Goal: Information Seeking & Learning: Learn about a topic

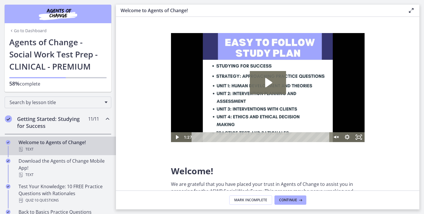
click at [36, 32] on link "Go to Dashboard" at bounding box center [27, 31] width 37 height 6
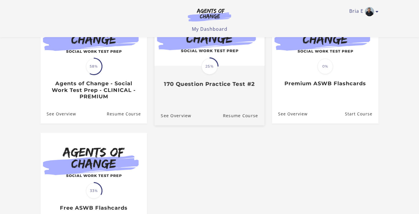
scroll to position [81, 0]
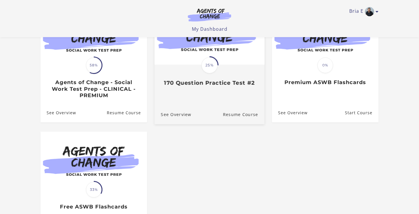
click at [208, 83] on h3 "170 Question Practice Test #2" at bounding box center [209, 83] width 97 height 7
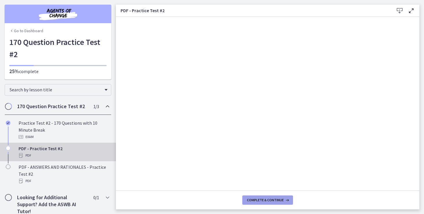
click at [271, 198] on span "Complete & continue" at bounding box center [265, 199] width 37 height 5
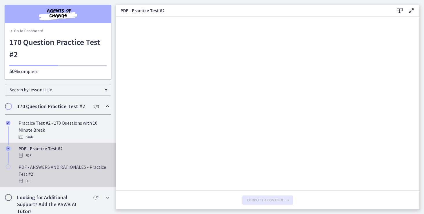
click at [92, 169] on div "PDF - ANSWERS AND RATIONALES - Practice Test #2 PDF" at bounding box center [64, 173] width 90 height 21
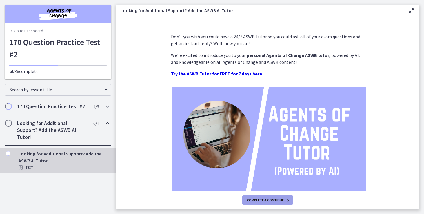
click at [260, 198] on span "Complete & continue" at bounding box center [265, 199] width 37 height 5
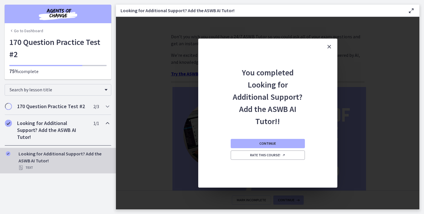
click at [330, 47] on icon "Close" at bounding box center [328, 46] width 7 height 7
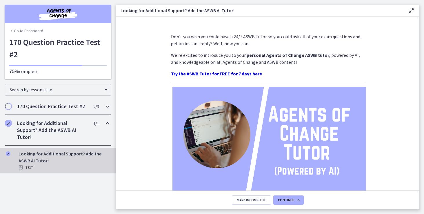
click at [72, 107] on h2 "170 Question Practice Test #2" at bounding box center [52, 106] width 71 height 7
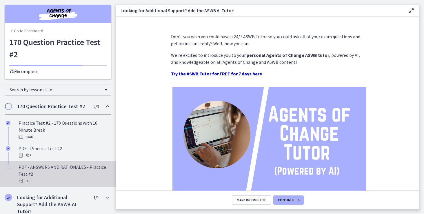
click at [65, 170] on div "PDF - ANSWERS AND RATIONALES - Practice Test #2 PDF" at bounding box center [64, 173] width 90 height 21
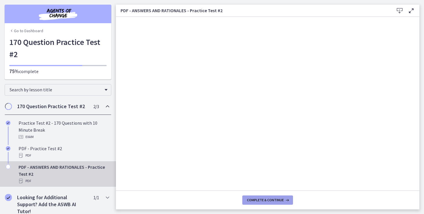
click at [258, 198] on span "Complete & continue" at bounding box center [265, 199] width 37 height 5
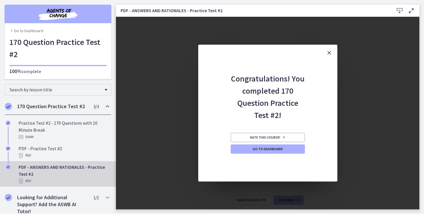
click at [330, 52] on icon "Close" at bounding box center [328, 52] width 7 height 7
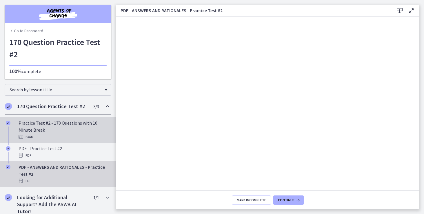
click at [66, 129] on div "Practice Test #2 - 170 Questions with 10 Minute Break Exam" at bounding box center [64, 129] width 90 height 21
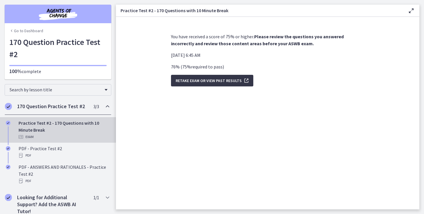
click at [189, 80] on span "Retake Exam OR View Past Results" at bounding box center [208, 80] width 66 height 7
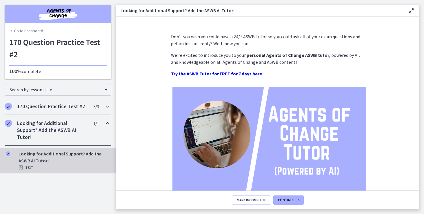
click at [39, 34] on div "Go to Dashboard" at bounding box center [58, 29] width 107 height 13
click at [38, 31] on link "Go to Dashboard" at bounding box center [26, 31] width 34 height 6
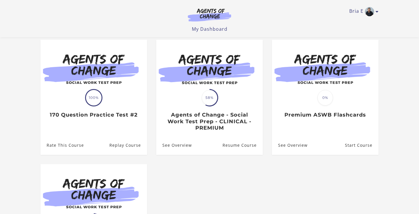
scroll to position [47, 0]
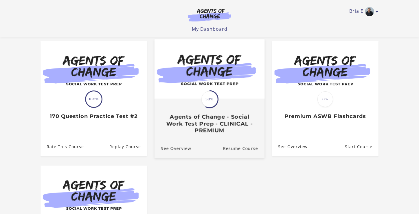
click at [220, 119] on h3 "Agents of Change - Social Work Test Prep - CLINICAL - PREMIUM" at bounding box center [209, 124] width 97 height 20
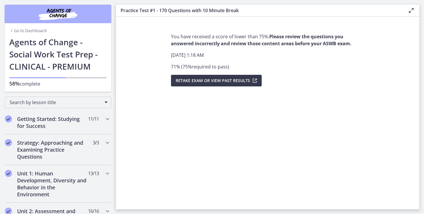
click at [15, 30] on link "Go to Dashboard" at bounding box center [27, 31] width 37 height 6
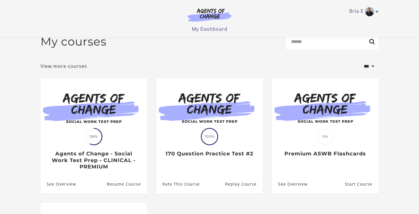
scroll to position [88, 0]
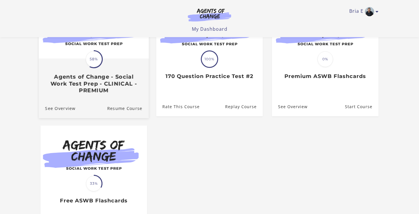
click at [102, 87] on h3 "Agents of Change - Social Work Test Prep - CLINICAL - PREMIUM" at bounding box center [93, 84] width 97 height 20
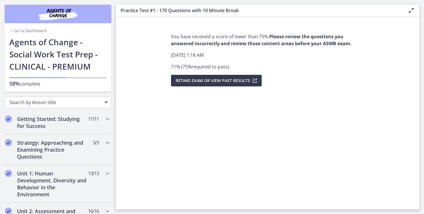
click at [78, 101] on span "Search by lesson title" at bounding box center [56, 102] width 92 height 6
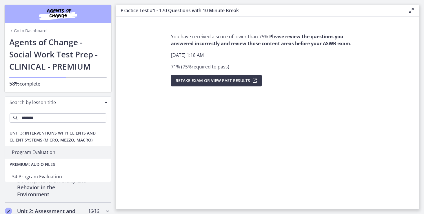
type input "*******"
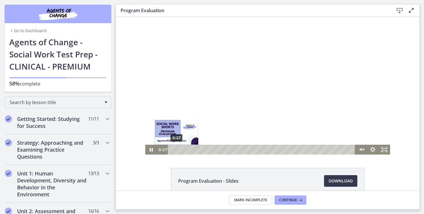
click at [174, 150] on div "0:27" at bounding box center [262, 149] width 180 height 10
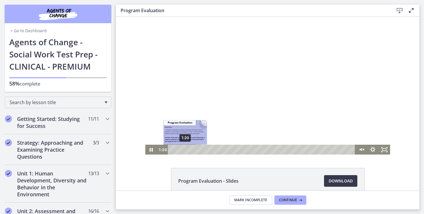
click at [183, 151] on div "1:20" at bounding box center [262, 149] width 180 height 10
click at [220, 130] on div at bounding box center [267, 86] width 244 height 138
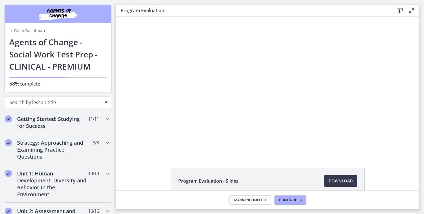
click at [76, 102] on span "Search by lesson title" at bounding box center [56, 102] width 92 height 6
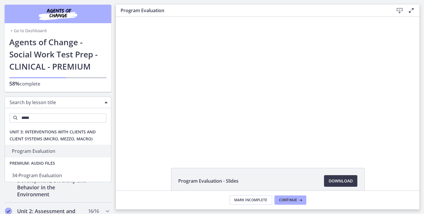
scroll to position [1, 0]
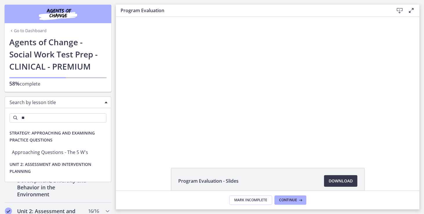
type input "*"
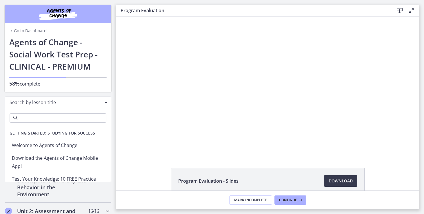
click at [29, 33] on link "Go to Dashboard" at bounding box center [27, 31] width 37 height 6
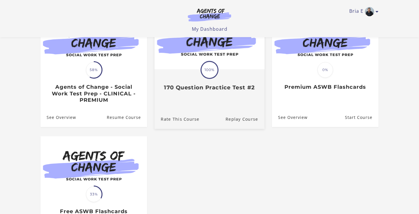
scroll to position [122, 0]
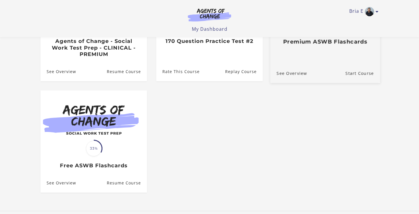
click at [311, 53] on div "Translation missing: en.liquid.partials.dashboard_course_card.progress_descript…" at bounding box center [325, 23] width 110 height 119
click at [310, 45] on h3 "Premium ASWB Flashcards" at bounding box center [325, 42] width 97 height 7
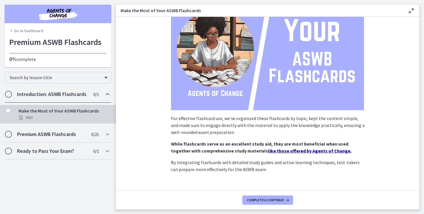
scroll to position [72, 0]
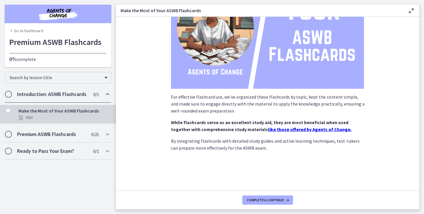
click at [268, 128] on strong "like those offered by Agents of Change." at bounding box center [309, 129] width 83 height 6
click at [71, 128] on div "Premium ASWB Flashcards 0 / 21 Completed" at bounding box center [58, 134] width 107 height 17
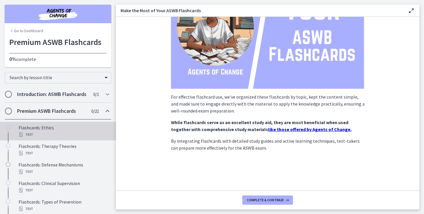
click at [68, 135] on div "Flashcards: Ethics Text" at bounding box center [64, 131] width 90 height 14
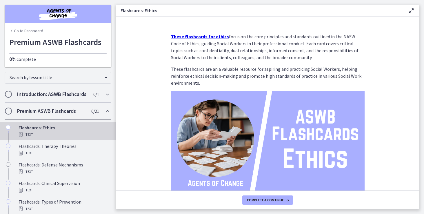
click at [197, 34] on strong "These flashcards for ethics" at bounding box center [200, 37] width 58 height 6
